Goal: Task Accomplishment & Management: Manage account settings

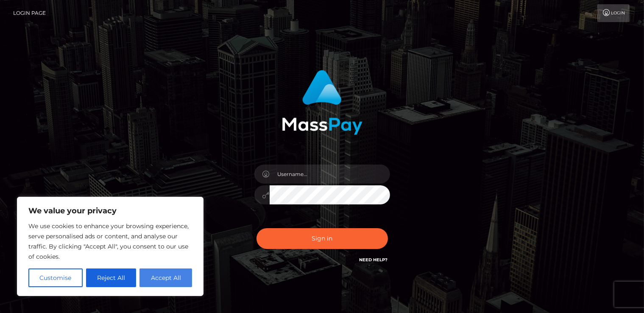
click at [178, 280] on button "Accept All" at bounding box center [166, 278] width 53 height 19
checkbox input "true"
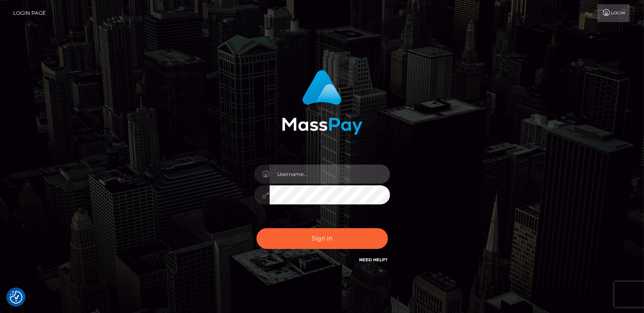
click at [324, 172] on input "text" at bounding box center [330, 174] width 120 height 19
type input "charlotte_cobweb"
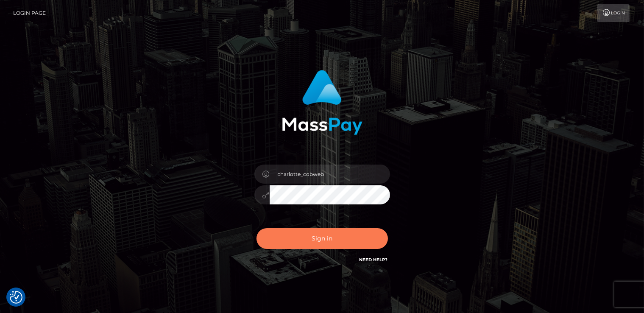
click at [319, 241] on button "Sign in" at bounding box center [323, 238] width 132 height 21
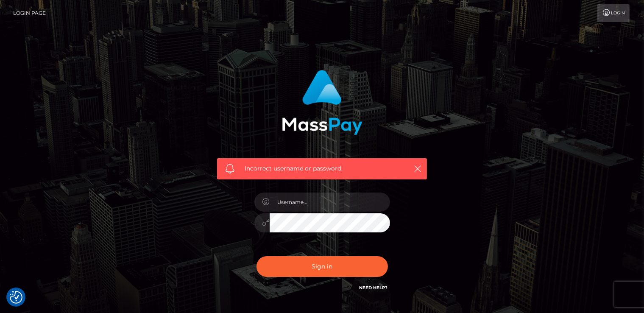
checkbox input "true"
click at [314, 197] on input "text" at bounding box center [330, 202] width 120 height 19
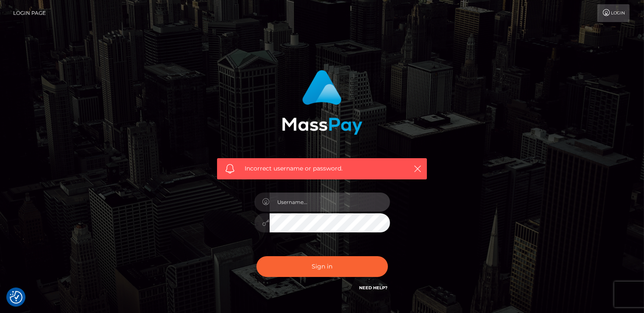
type input "charlotte_cobweb"
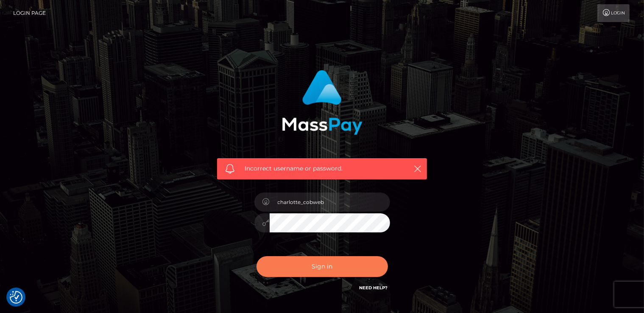
click at [329, 271] on button "Sign in" at bounding box center [323, 266] width 132 height 21
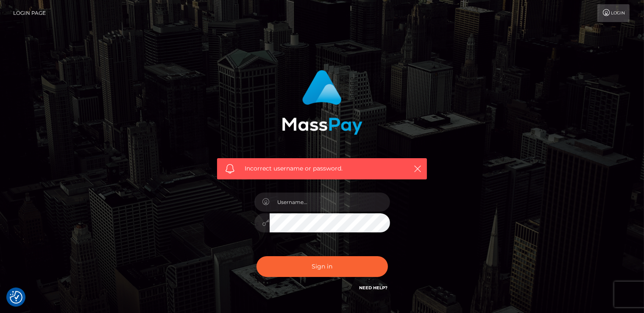
checkbox input "true"
click at [315, 203] on input "text" at bounding box center [330, 202] width 120 height 19
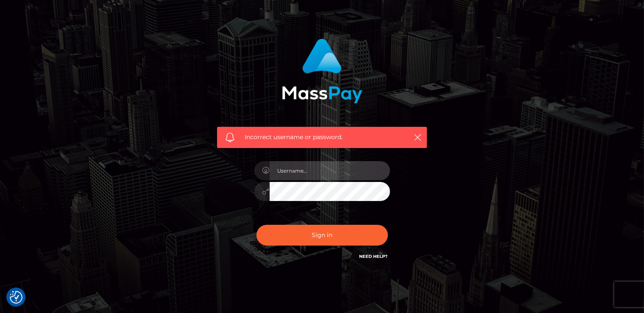
scroll to position [58, 0]
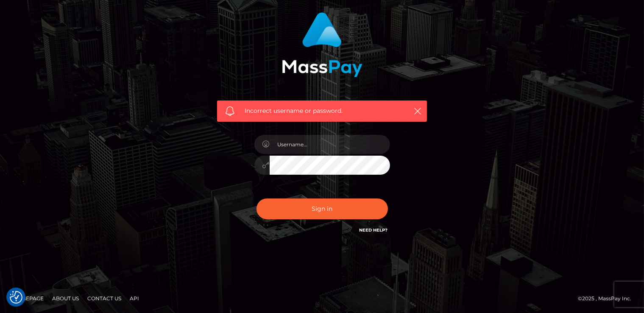
click at [373, 229] on link "Need Help?" at bounding box center [374, 230] width 28 height 6
click at [414, 111] on icon "button" at bounding box center [418, 111] width 8 height 8
click at [417, 111] on icon "button" at bounding box center [418, 111] width 8 height 8
click at [367, 230] on link "Need Help?" at bounding box center [374, 230] width 28 height 6
click at [303, 151] on input "text" at bounding box center [330, 144] width 120 height 19
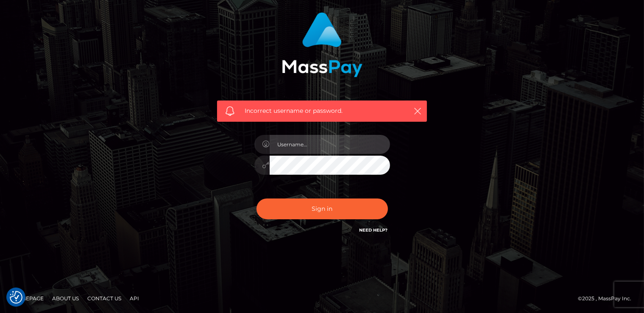
paste input "charl0ttelady099"
type input "charl0ttelady099"
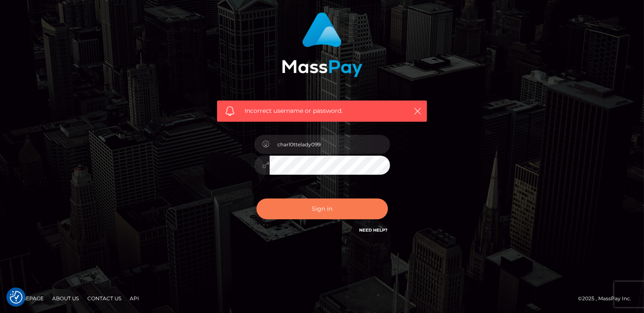
click at [328, 204] on button "Sign in" at bounding box center [323, 209] width 132 height 21
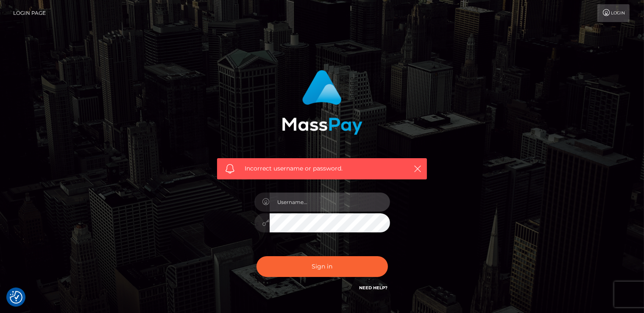
click at [314, 207] on input "text" at bounding box center [330, 202] width 120 height 19
drag, startPoint x: 314, startPoint y: 207, endPoint x: 298, endPoint y: 205, distance: 16.0
click at [298, 204] on input "text" at bounding box center [330, 202] width 120 height 19
type input "charl0ttelady099"
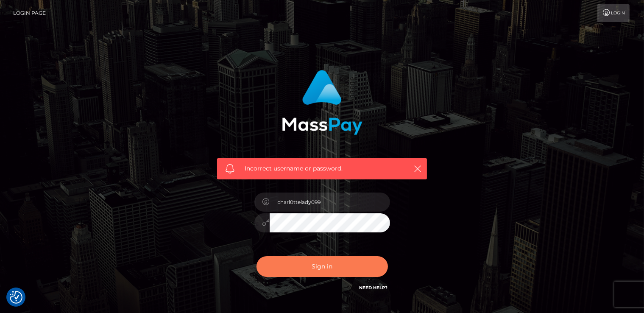
click at [328, 269] on button "Sign in" at bounding box center [323, 266] width 132 height 21
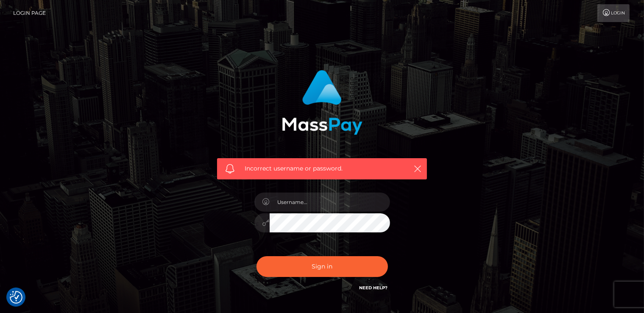
click at [614, 13] on link "Login" at bounding box center [614, 13] width 32 height 18
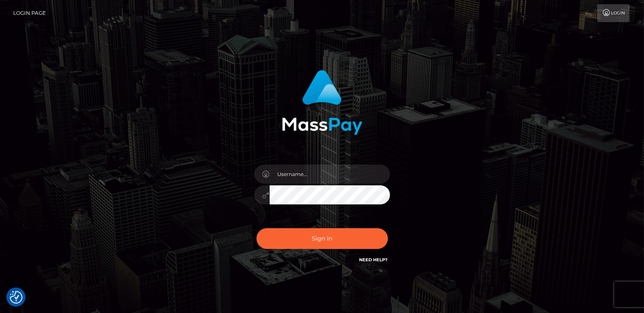
click at [378, 261] on link "Need Help?" at bounding box center [374, 260] width 28 height 6
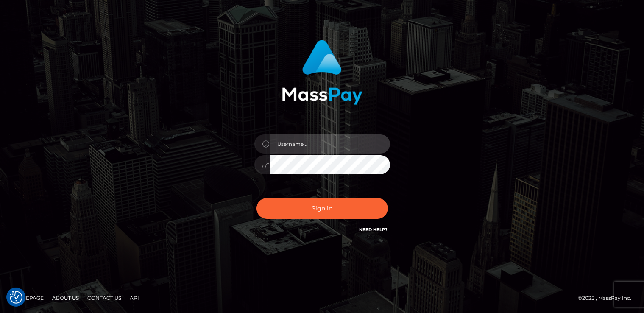
click at [304, 142] on input "text" at bounding box center [330, 143] width 120 height 19
type input "[EMAIL_ADDRESS][DOMAIN_NAME]"
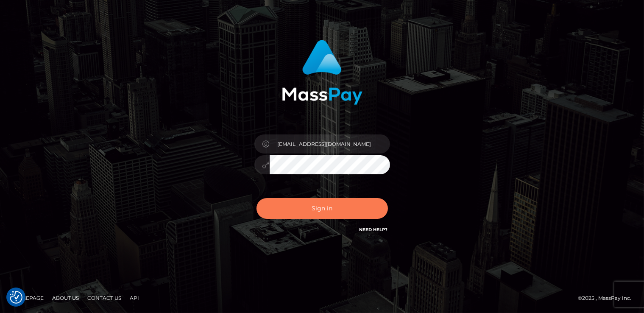
click at [323, 211] on button "Sign in" at bounding box center [323, 208] width 132 height 21
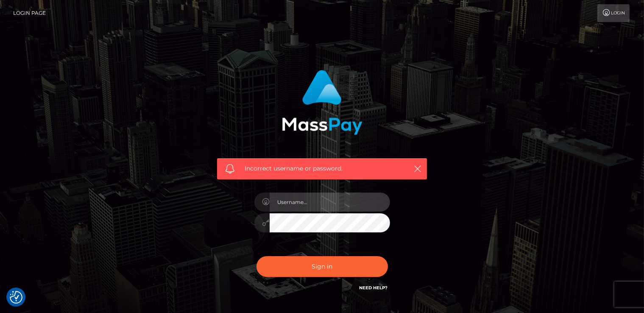
drag, startPoint x: 0, startPoint y: 0, endPoint x: 323, endPoint y: 210, distance: 385.4
click at [323, 210] on input "text" at bounding box center [330, 202] width 120 height 19
type input "[EMAIL_ADDRESS][DOMAIN_NAME]"
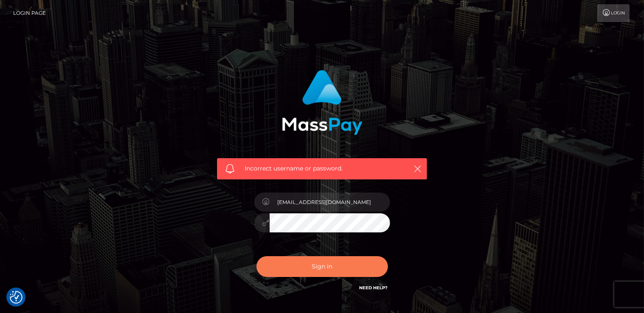
click at [331, 270] on button "Sign in" at bounding box center [323, 266] width 132 height 21
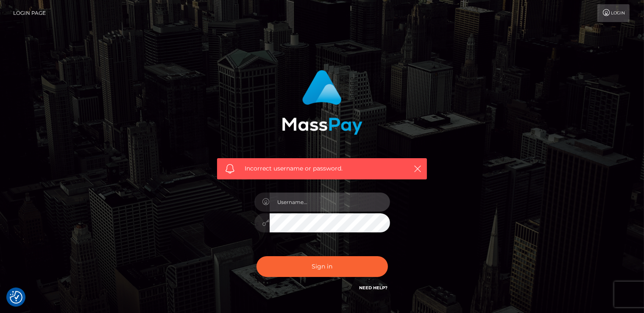
click at [307, 204] on input "text" at bounding box center [330, 202] width 120 height 19
type input "charl0ttelady099@gmail.com"
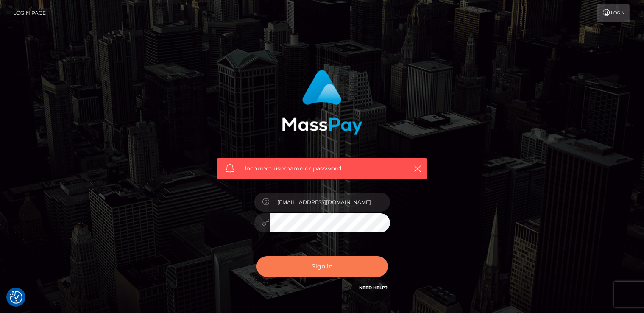
click at [335, 268] on button "Sign in" at bounding box center [323, 266] width 132 height 21
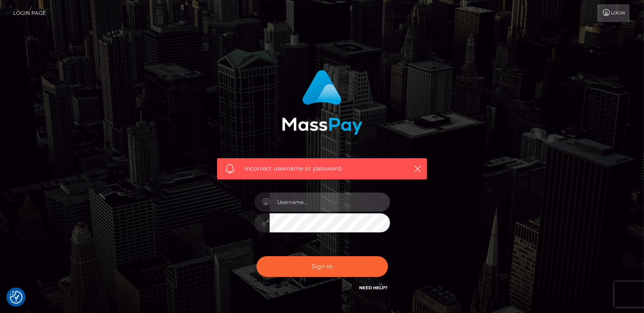
click at [307, 201] on input "text" at bounding box center [330, 202] width 120 height 19
type input "charl0ttelady099@gmail.com"
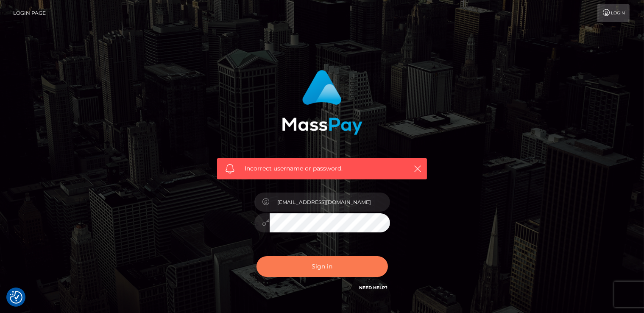
click at [324, 266] on button "Sign in" at bounding box center [323, 266] width 132 height 21
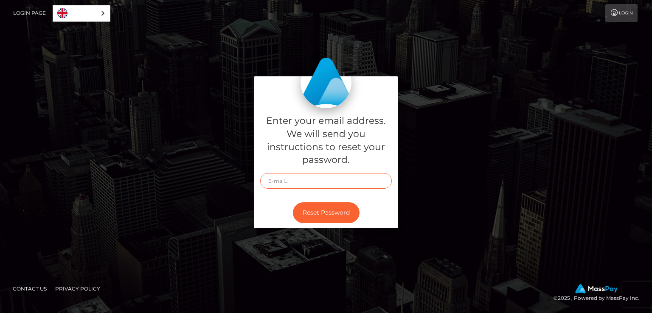
click at [325, 179] on input "text" at bounding box center [326, 181] width 132 height 16
type input "[EMAIL_ADDRESS][DOMAIN_NAME]"
click at [332, 210] on button "Reset Password" at bounding box center [326, 212] width 67 height 21
click at [324, 179] on input "text" at bounding box center [326, 181] width 132 height 16
type input "charl0ttelady099@gmail.com"
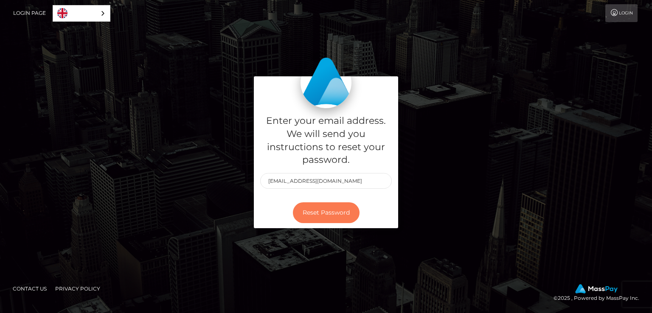
click at [334, 213] on button "Reset Password" at bounding box center [326, 212] width 67 height 21
click at [619, 10] on link "Login" at bounding box center [621, 13] width 32 height 18
